Goal: Find contact information: Obtain details needed to contact an individual or organization

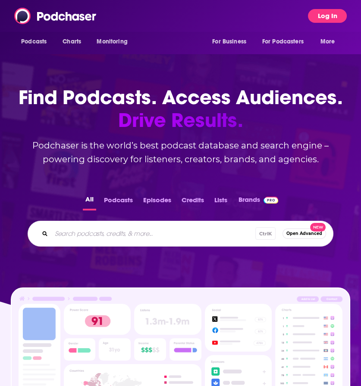
click at [336, 15] on button "Log In" at bounding box center [327, 16] width 39 height 14
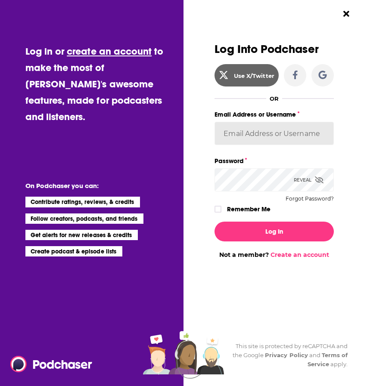
type input "maria.pina@adresultsmedia.com"
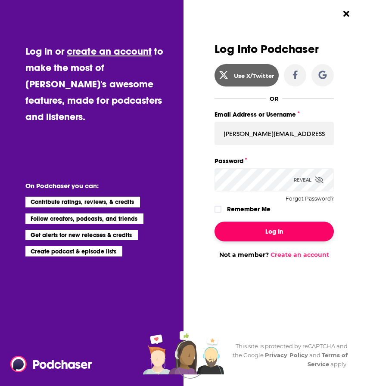
click at [274, 234] on button "Log In" at bounding box center [273, 232] width 119 height 20
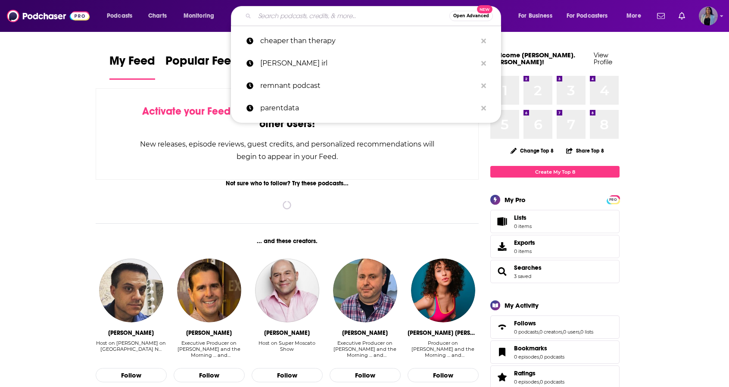
click at [338, 19] on input "Search podcasts, credits, & more..." at bounding box center [352, 16] width 195 height 14
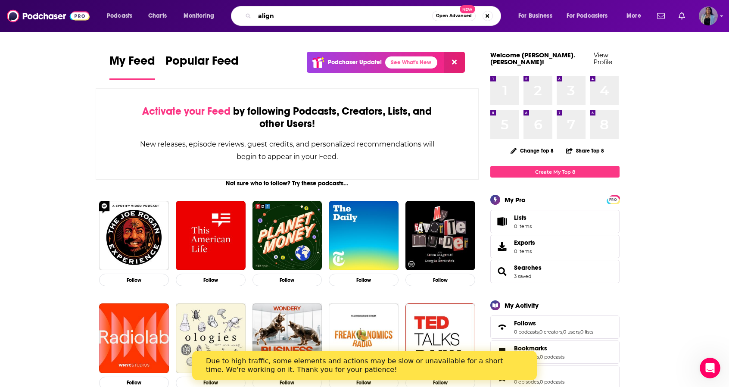
type input "align"
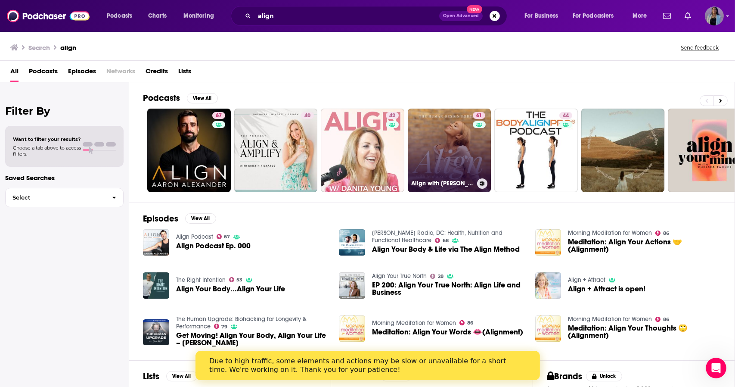
click at [451, 155] on link "61 Align with [PERSON_NAME]: The Human Design Podcast" at bounding box center [450, 151] width 84 height 84
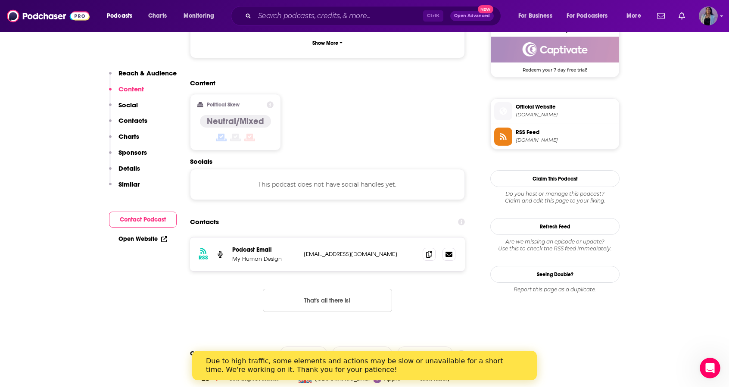
scroll to position [643, 0]
click at [448, 251] on icon at bounding box center [448, 253] width 7 height 5
